Goal: Information Seeking & Learning: Compare options

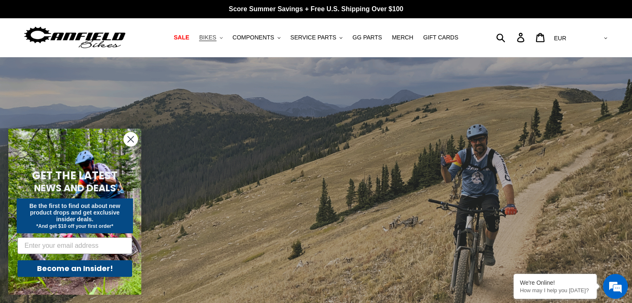
click at [216, 38] on span "BIKES" at bounding box center [207, 37] width 17 height 7
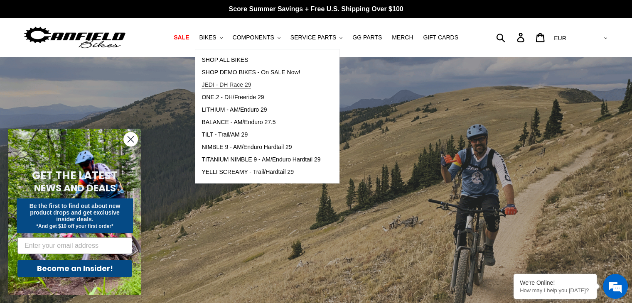
click at [236, 84] on span "JEDI - DH Race 29" at bounding box center [225, 84] width 49 height 7
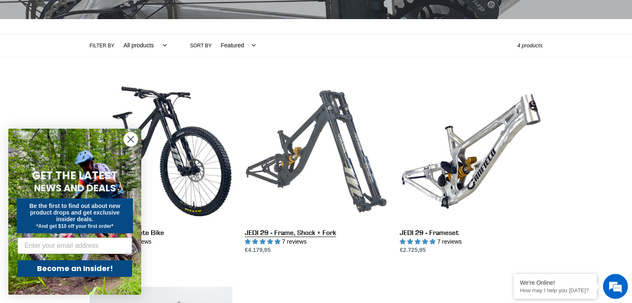
scroll to position [166, 0]
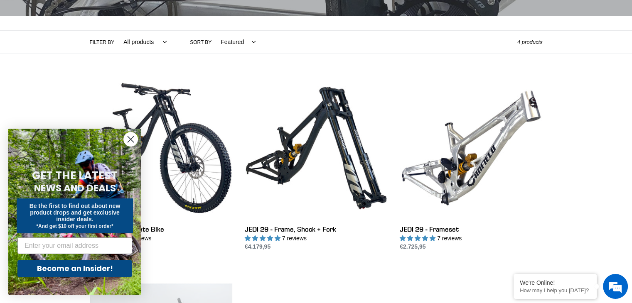
click at [129, 139] on circle "Close dialog" at bounding box center [131, 140] width 14 height 14
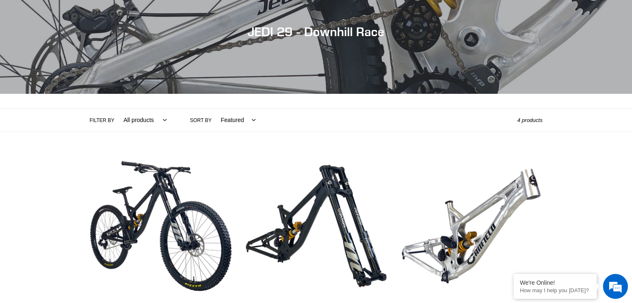
scroll to position [0, 0]
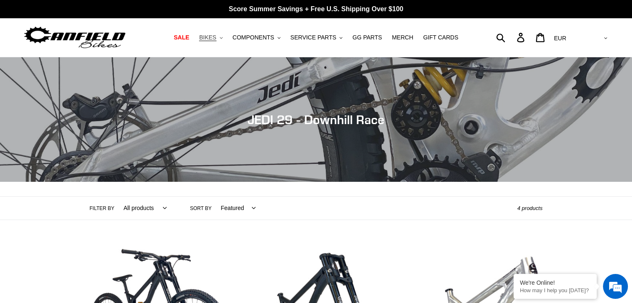
click at [223, 38] on icon ".cls-1{fill:#231f20}" at bounding box center [221, 38] width 3 height 3
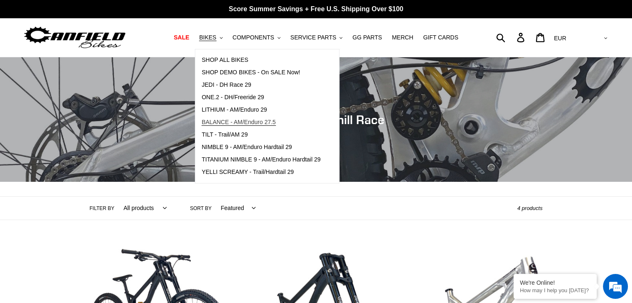
click at [241, 119] on span "BALANCE - AM/Enduro 27.5" at bounding box center [238, 122] width 74 height 7
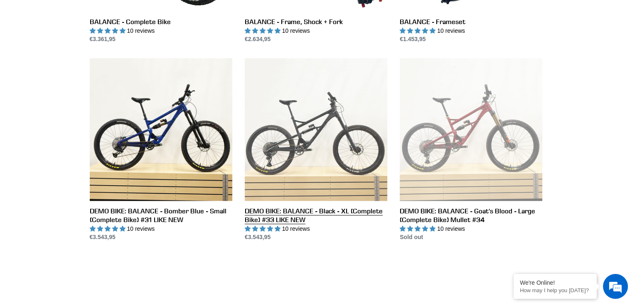
click at [285, 155] on link "DEMO BIKE: BALANCE - Black - XL (Complete Bike) #33 LIKE NEW" at bounding box center [316, 150] width 142 height 184
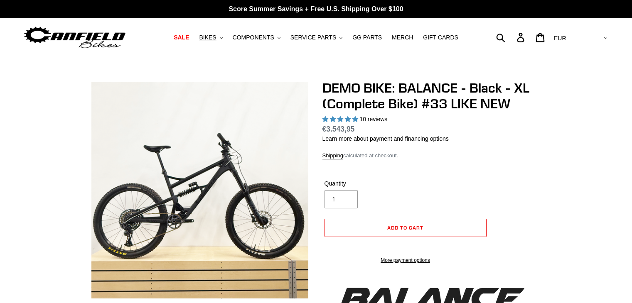
select select "highest-rating"
click at [272, 179] on img at bounding box center [199, 190] width 217 height 217
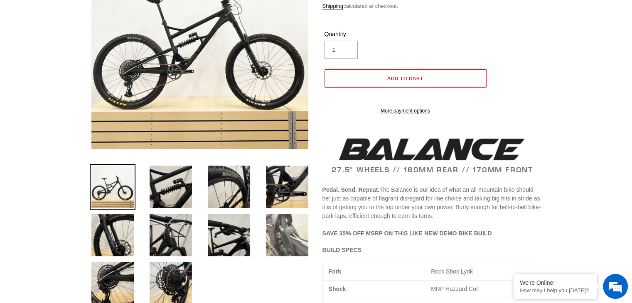
scroll to position [208, 0]
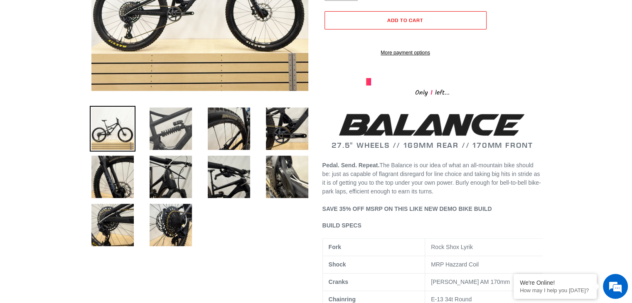
click at [174, 137] on img at bounding box center [171, 129] width 46 height 46
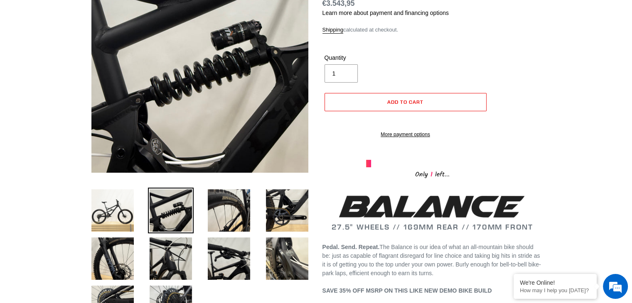
scroll to position [125, 0]
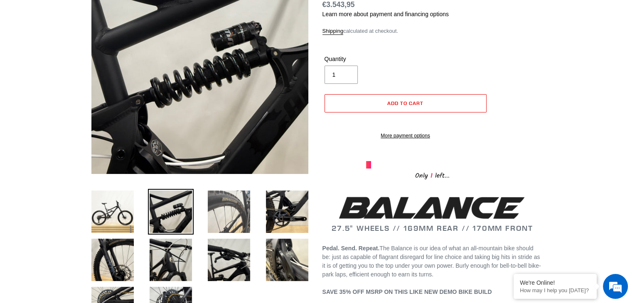
click at [231, 210] on img at bounding box center [229, 212] width 46 height 46
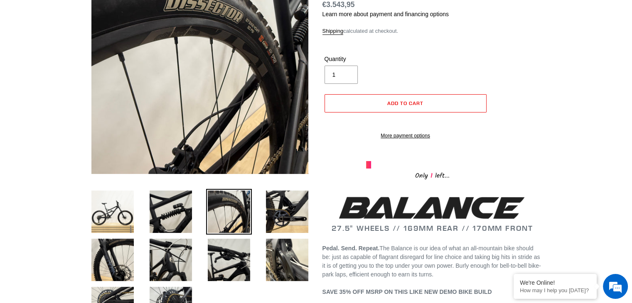
click at [263, 210] on li at bounding box center [281, 214] width 58 height 48
click at [109, 270] on img at bounding box center [113, 260] width 46 height 46
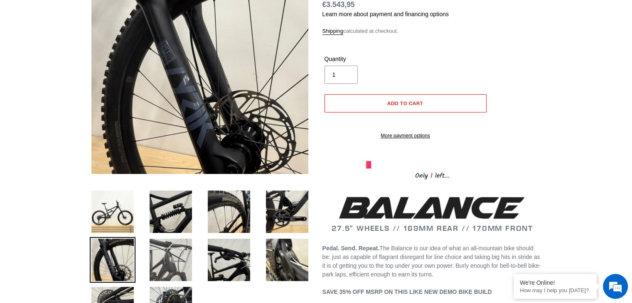
click at [164, 260] on img at bounding box center [171, 260] width 46 height 46
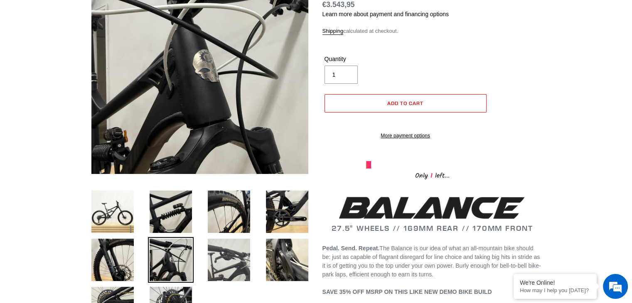
click at [209, 260] on img at bounding box center [229, 260] width 46 height 46
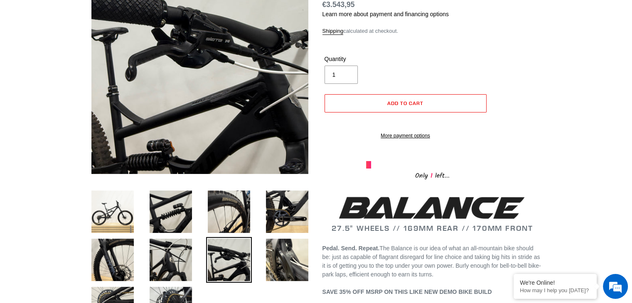
click at [261, 258] on li at bounding box center [281, 262] width 58 height 48
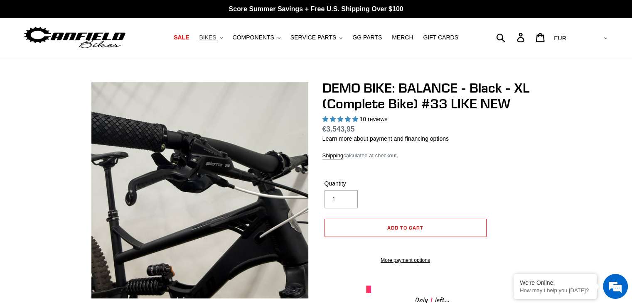
scroll to position [0, 0]
click at [226, 38] on button "BIKES .cls-1{fill:#231f20}" at bounding box center [211, 37] width 32 height 11
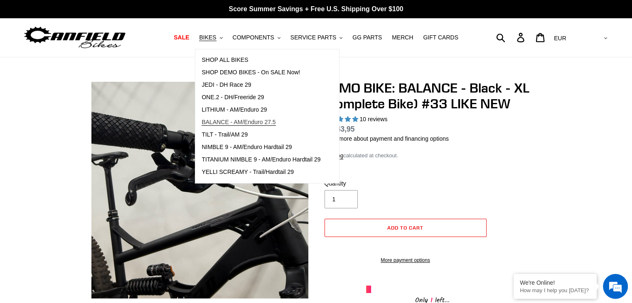
click at [243, 120] on span "BALANCE - AM/Enduro 27.5" at bounding box center [238, 122] width 74 height 7
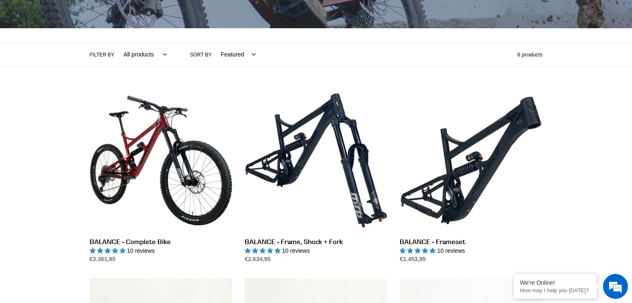
scroll to position [125, 0]
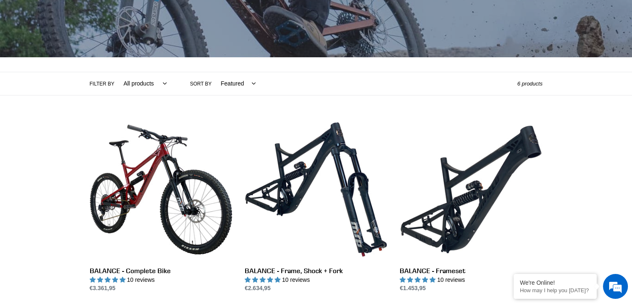
click at [160, 82] on select "All products 275 balance BFCM23 BFCM24 CBF DEMO BIKE Enduro Full Suspension" at bounding box center [143, 83] width 54 height 23
click at [142, 86] on select "All products 275 balance BFCM23 BFCM24 CBF DEMO BIKE Enduro Full Suspension" at bounding box center [143, 83] width 54 height 23
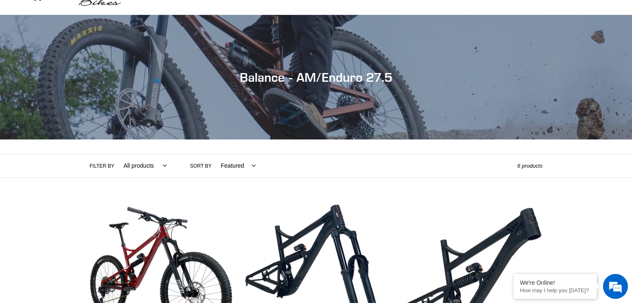
scroll to position [0, 0]
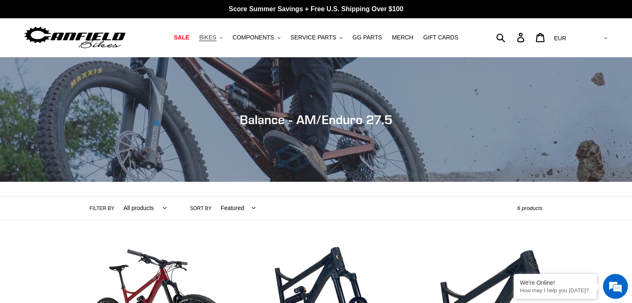
drag, startPoint x: 221, startPoint y: 39, endPoint x: 222, endPoint y: 44, distance: 4.7
click at [216, 39] on span "BIKES" at bounding box center [207, 37] width 17 height 7
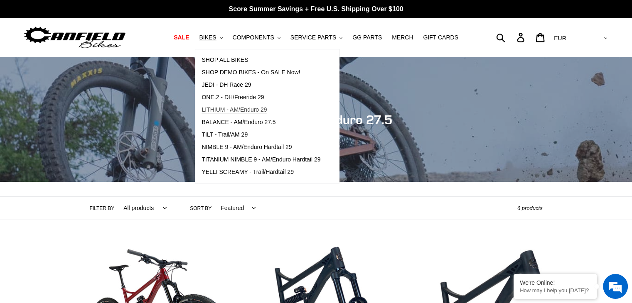
click at [241, 108] on span "LITHIUM - AM/Enduro 29" at bounding box center [233, 109] width 65 height 7
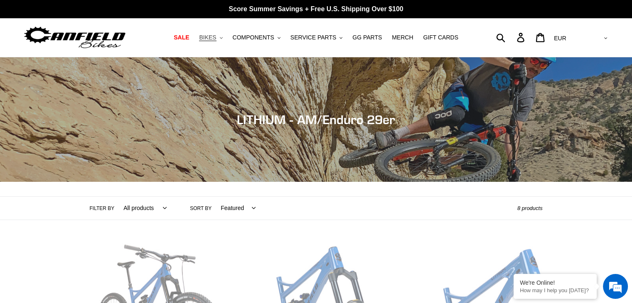
click at [216, 39] on span "BIKES" at bounding box center [207, 37] width 17 height 7
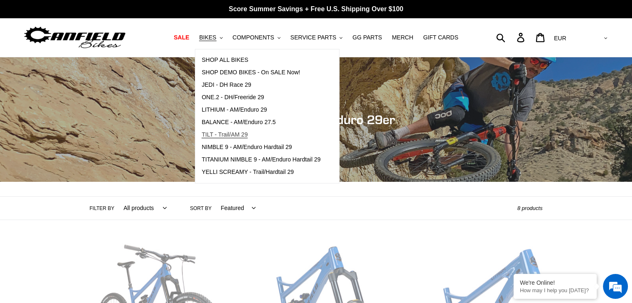
click at [258, 135] on link "TILT - Trail/AM 29" at bounding box center [260, 135] width 131 height 12
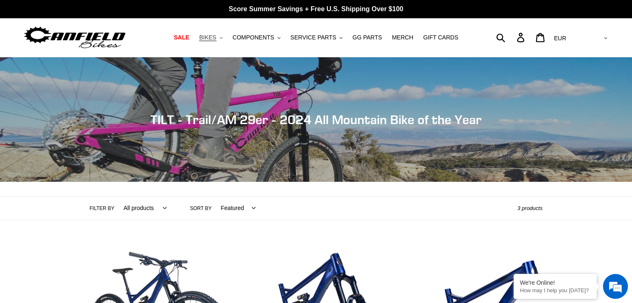
click at [226, 41] on button "BIKES .cls-1{fill:#231f20}" at bounding box center [211, 37] width 32 height 11
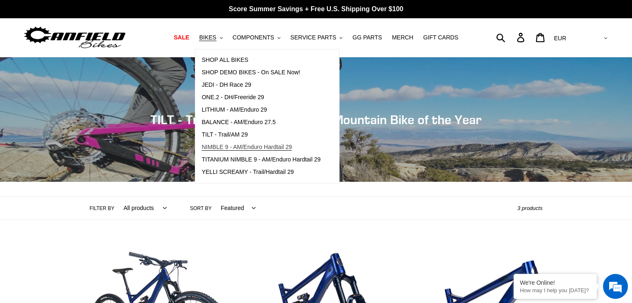
click at [270, 149] on span "NIMBLE 9 - AM/Enduro Hardtail 29" at bounding box center [246, 147] width 90 height 7
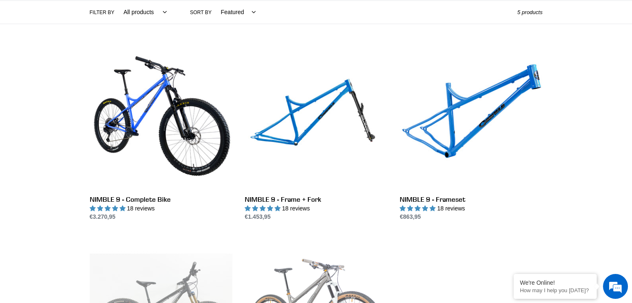
scroll to position [208, 0]
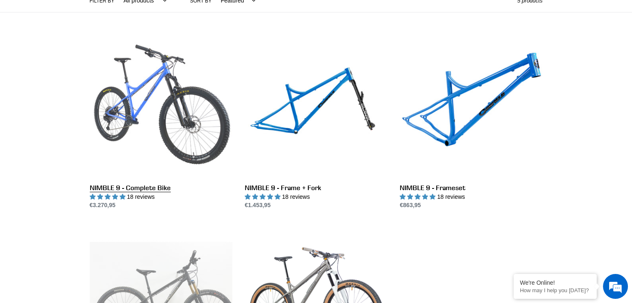
click at [158, 152] on link "NIMBLE 9 - Complete Bike" at bounding box center [161, 122] width 142 height 175
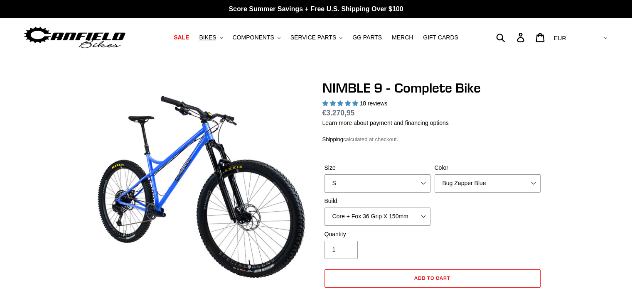
select select "highest-rating"
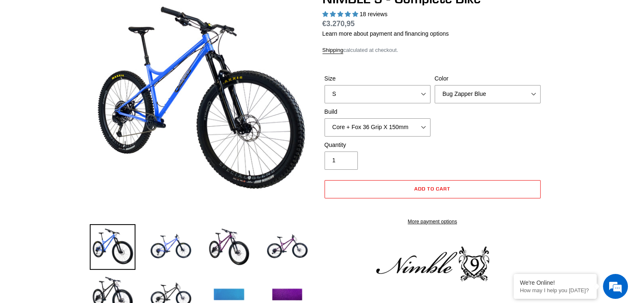
scroll to position [208, 0]
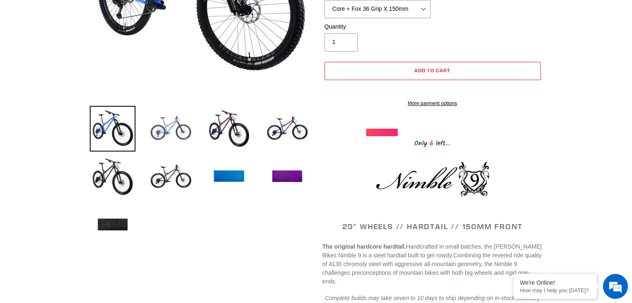
click at [173, 133] on img at bounding box center [171, 129] width 46 height 46
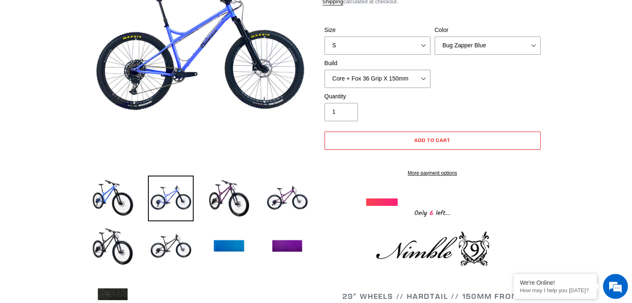
scroll to position [83, 0]
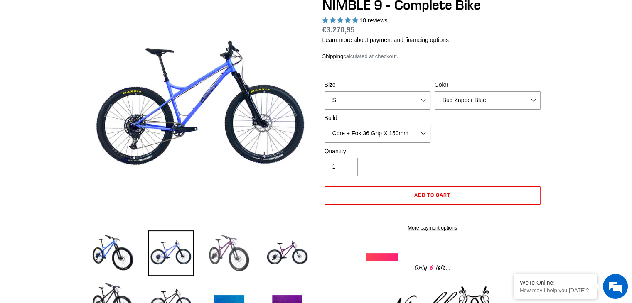
click at [229, 245] on img at bounding box center [229, 254] width 46 height 46
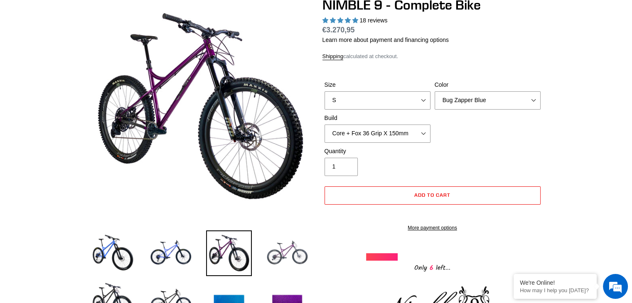
click at [264, 252] on img at bounding box center [287, 254] width 46 height 46
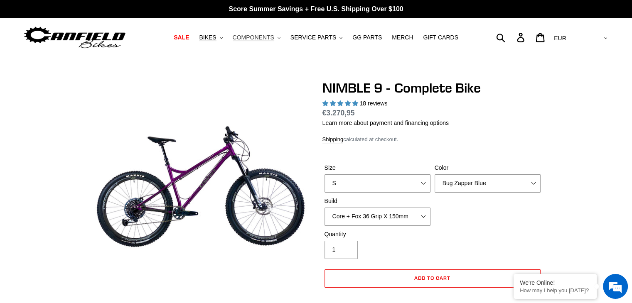
scroll to position [0, 0]
click at [189, 38] on span "SALE" at bounding box center [181, 37] width 15 height 7
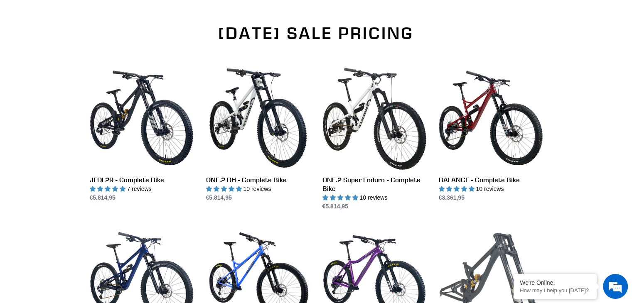
scroll to position [623, 0]
